Goal: Task Accomplishment & Management: Manage account settings

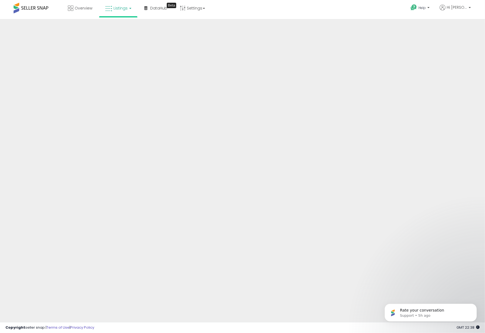
click at [122, 7] on span "Listings" at bounding box center [120, 7] width 14 height 5
click at [126, 30] on icon at bounding box center [122, 26] width 24 height 7
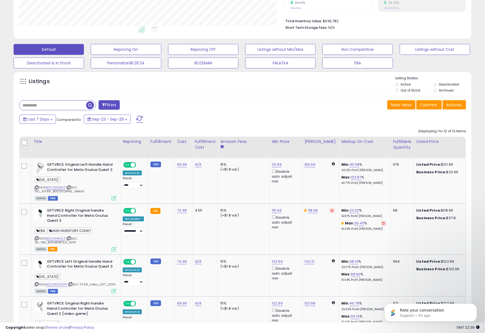
scroll to position [129, 0]
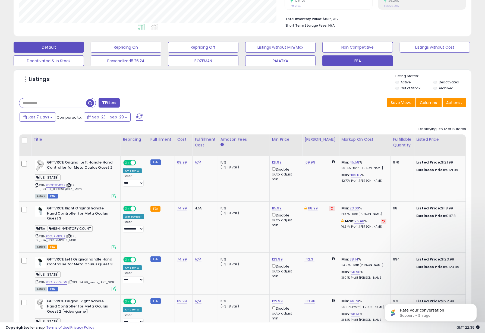
click at [379, 57] on button "FBA" at bounding box center [357, 60] width 70 height 11
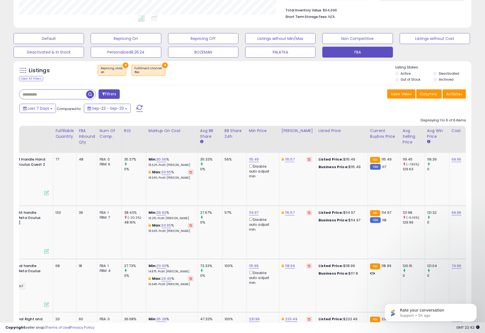
scroll to position [170, 0]
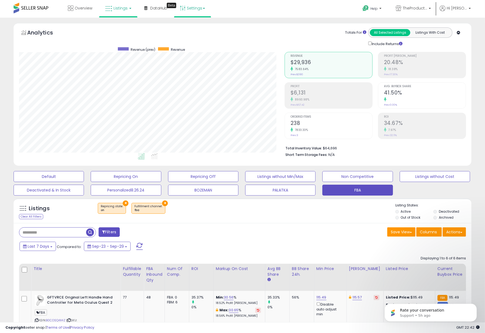
click at [202, 11] on link "Settings" at bounding box center [192, 8] width 33 height 16
click at [191, 42] on link "User settings" at bounding box center [192, 41] width 23 height 5
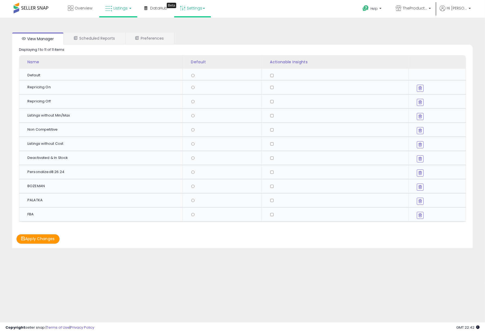
click at [129, 9] on link "Listings" at bounding box center [118, 8] width 34 height 16
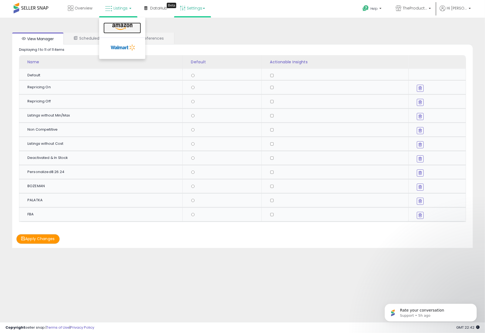
click at [124, 24] on icon at bounding box center [122, 26] width 24 height 7
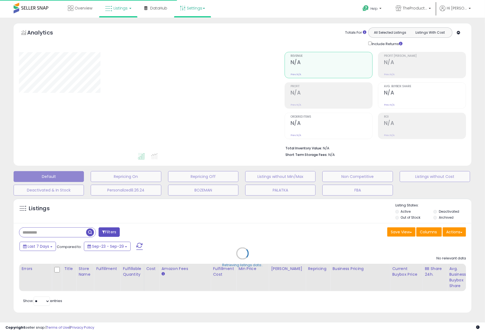
click at [198, 11] on link "Settings" at bounding box center [192, 8] width 33 height 16
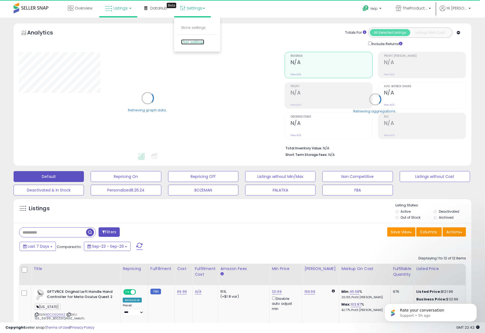
click at [196, 42] on link "User settings" at bounding box center [192, 41] width 23 height 5
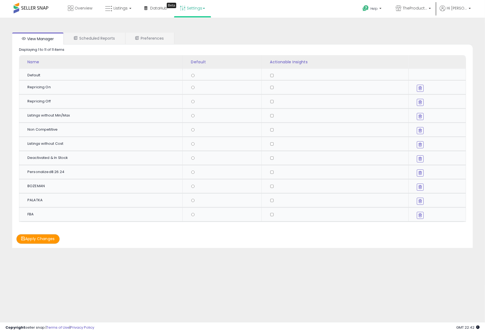
click at [200, 11] on link "Settings" at bounding box center [192, 8] width 33 height 16
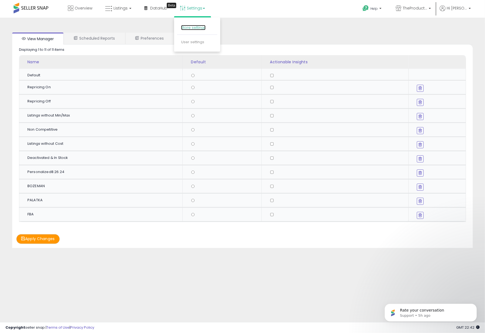
click at [198, 29] on link "Store settings" at bounding box center [193, 27] width 24 height 5
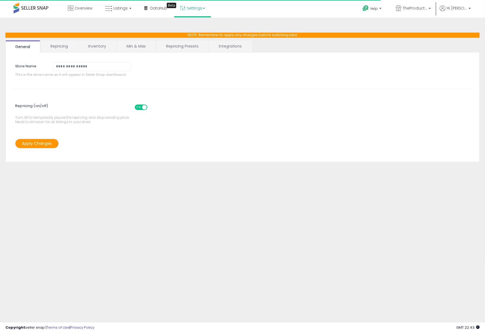
select select "******"
click at [192, 49] on link "Repricing Presets" at bounding box center [182, 45] width 52 height 11
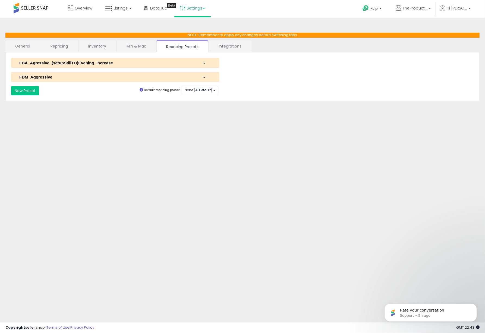
click at [84, 77] on div "FBM_Aggressive" at bounding box center [106, 77] width 183 height 6
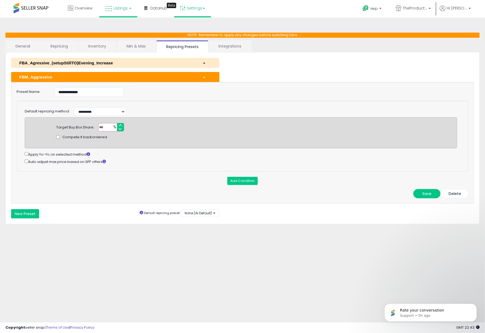
click at [130, 12] on link "Listings" at bounding box center [118, 8] width 34 height 16
click at [143, 93] on div "**********" at bounding box center [242, 91] width 460 height 9
click at [119, 128] on input "*****" at bounding box center [111, 127] width 26 height 8
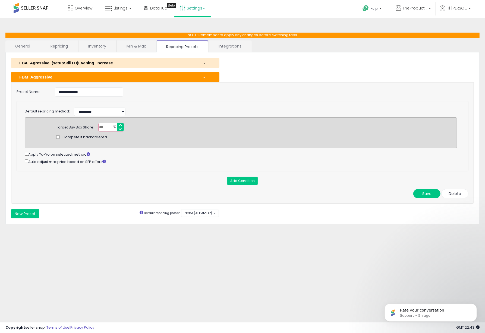
drag, startPoint x: 110, startPoint y: 127, endPoint x: 102, endPoint y: 127, distance: 7.6
click at [102, 127] on div "***** %" at bounding box center [111, 127] width 26 height 8
drag, startPoint x: 107, startPoint y: 126, endPoint x: 98, endPoint y: 126, distance: 9.0
click at [98, 126] on input "*****" at bounding box center [111, 127] width 26 height 8
type input "**"
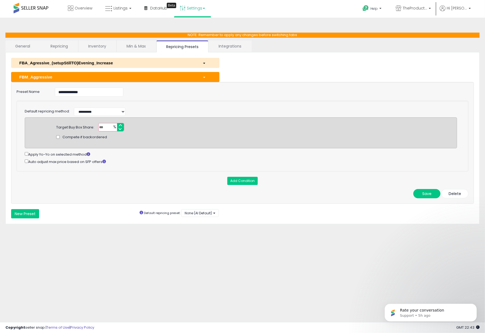
click at [165, 136] on div "Compete if backordered" at bounding box center [240, 136] width 377 height 11
click at [429, 192] on button "Save" at bounding box center [426, 193] width 27 height 9
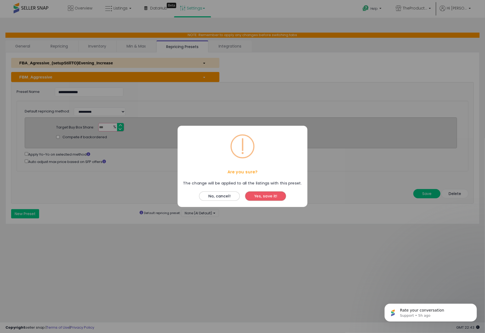
click at [267, 196] on button "Yes, save it!" at bounding box center [265, 196] width 41 height 9
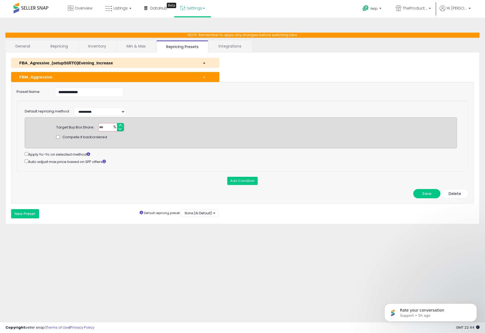
click at [97, 45] on link "Inventory" at bounding box center [96, 45] width 37 height 11
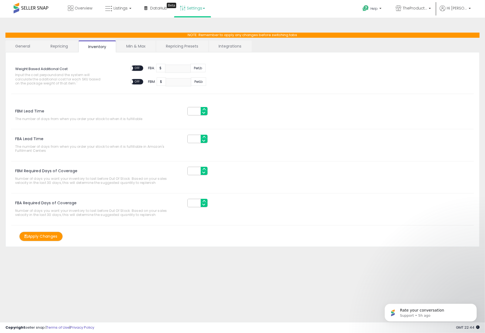
click at [183, 46] on link "Repricing Presets" at bounding box center [182, 45] width 52 height 11
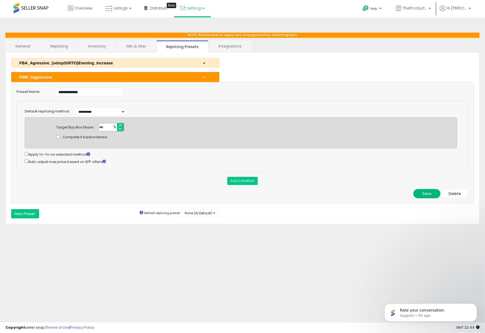
click at [427, 191] on button "Save" at bounding box center [426, 193] width 27 height 9
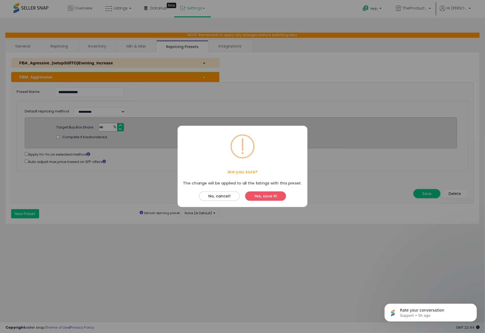
click at [272, 191] on div "Yes, save it!" at bounding box center [265, 194] width 43 height 15
click at [268, 197] on button "Yes, save it!" at bounding box center [265, 196] width 41 height 9
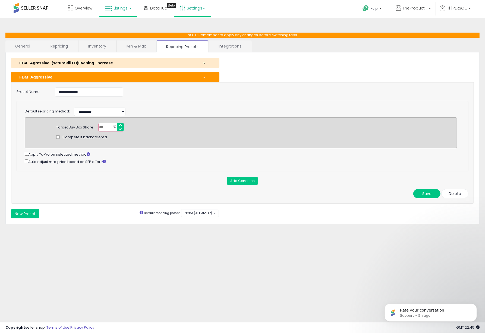
click at [129, 8] on b at bounding box center [130, 8] width 2 height 1
click at [128, 25] on icon at bounding box center [122, 26] width 24 height 7
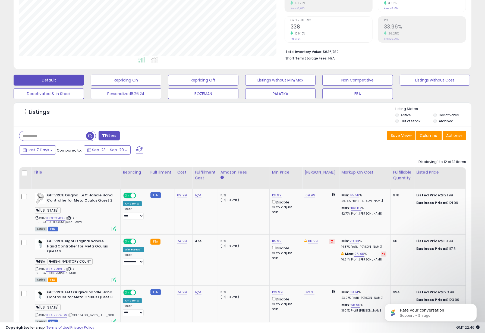
scroll to position [97, 0]
click at [286, 94] on button "PALATKA" at bounding box center [280, 93] width 70 height 11
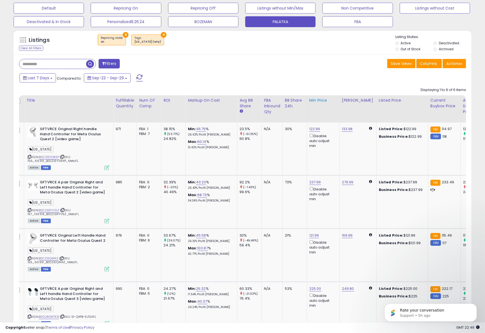
scroll to position [158, 0]
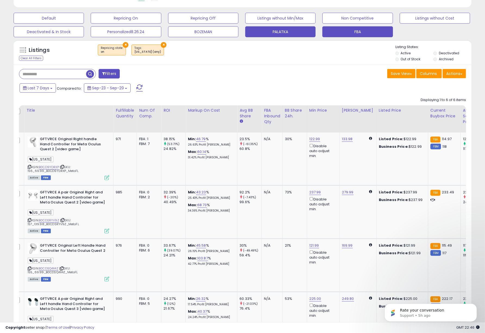
click at [361, 34] on button "FBA" at bounding box center [357, 31] width 70 height 11
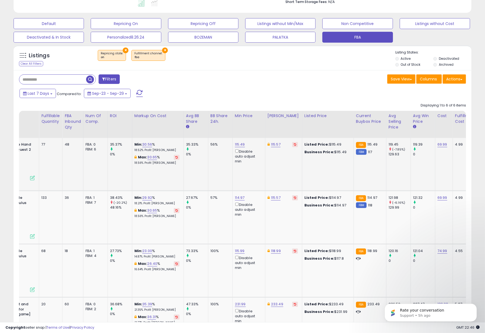
scroll to position [0, 0]
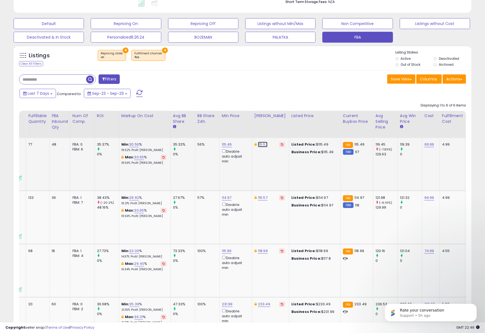
click at [265, 144] on link "115.57" at bounding box center [262, 144] width 9 height 5
type input "*****"
click at [281, 125] on button "submit" at bounding box center [280, 126] width 9 height 8
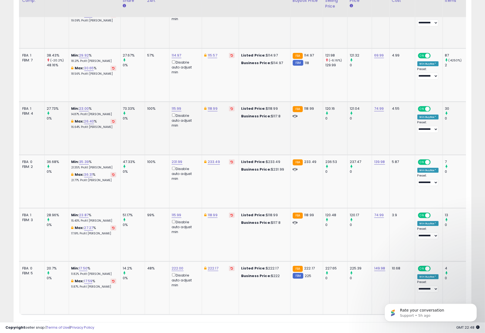
scroll to position [317, 0]
